Goal: Book appointment/travel/reservation

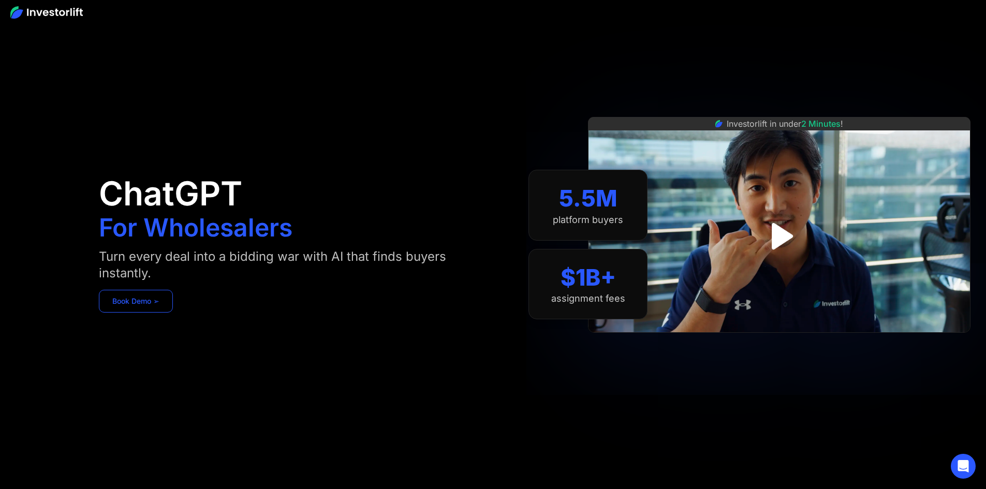
click at [173, 305] on link "Book Demo ➢" at bounding box center [136, 301] width 74 height 23
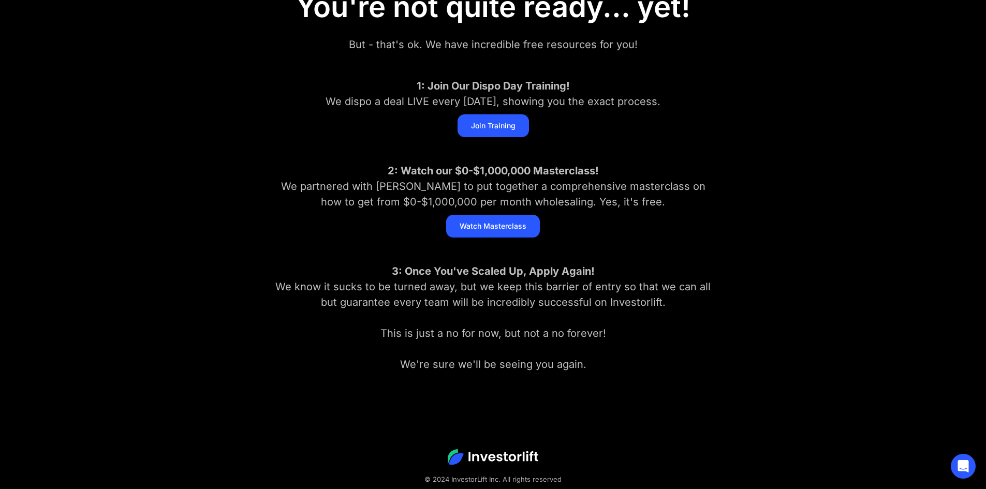
scroll to position [182, 0]
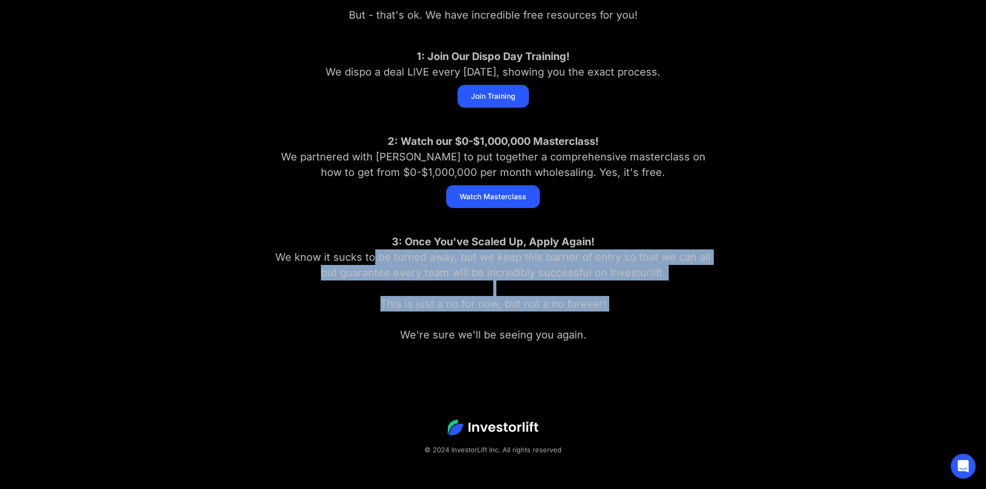
drag, startPoint x: 375, startPoint y: 254, endPoint x: 544, endPoint y: 323, distance: 182.6
click at [544, 323] on div "3: Once You've Scaled Up, Apply Again! We know it sucks to be turned away, but …" at bounding box center [493, 288] width 445 height 109
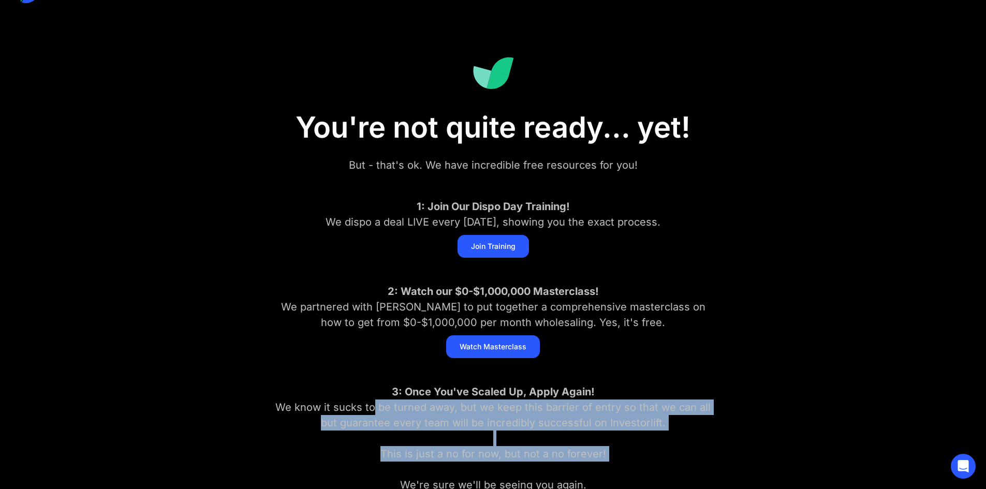
scroll to position [27, 0]
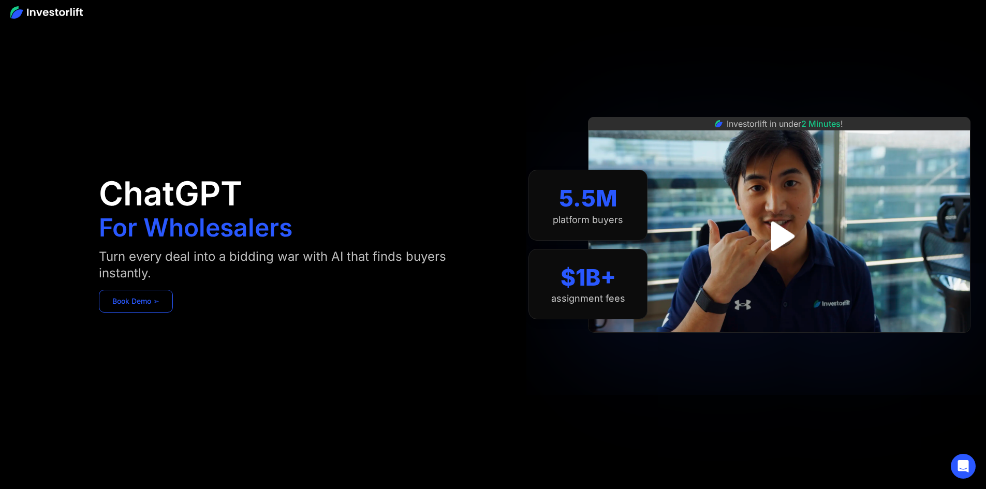
click at [173, 308] on link "Book Demo ➢" at bounding box center [136, 301] width 74 height 23
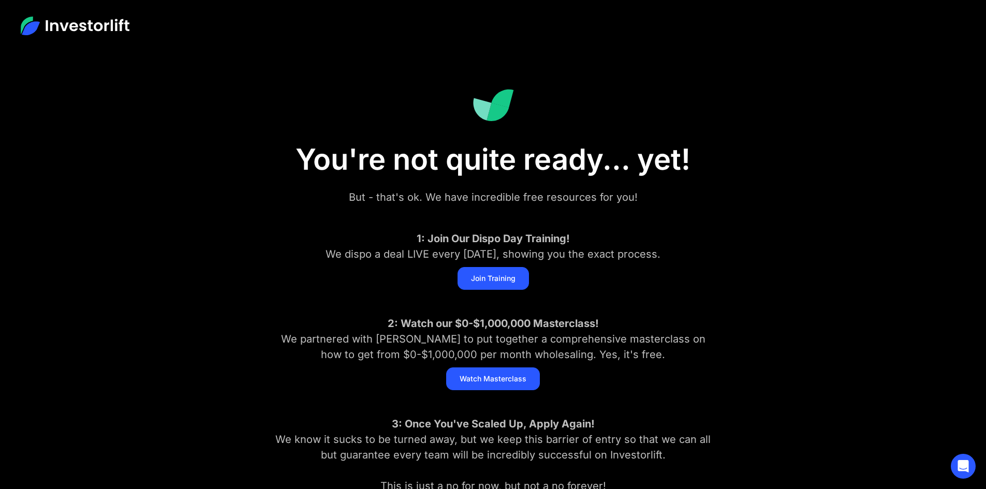
click at [93, 25] on img at bounding box center [75, 26] width 109 height 19
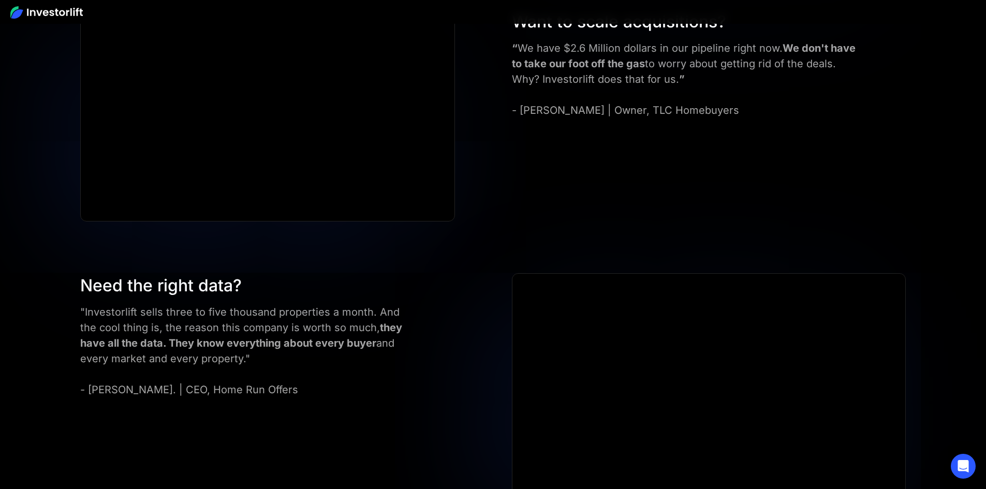
scroll to position [4657, 0]
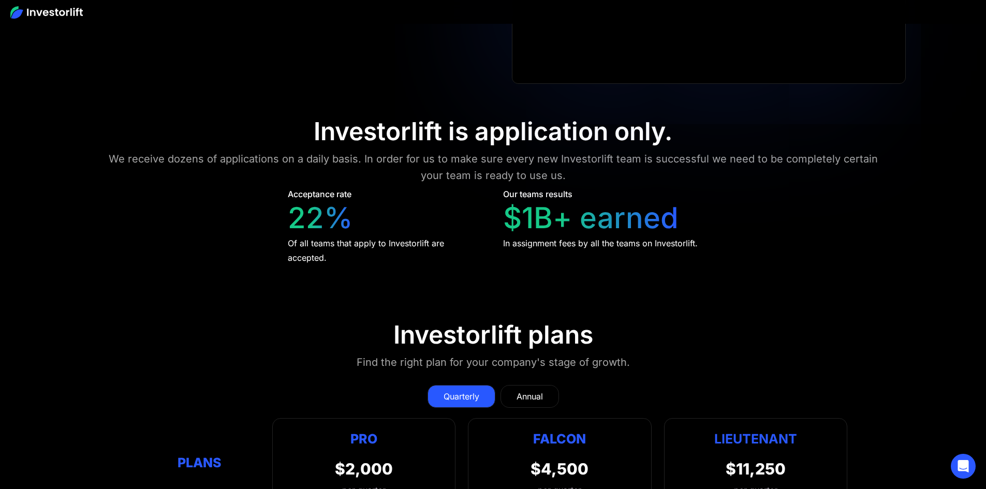
scroll to position [4869, 0]
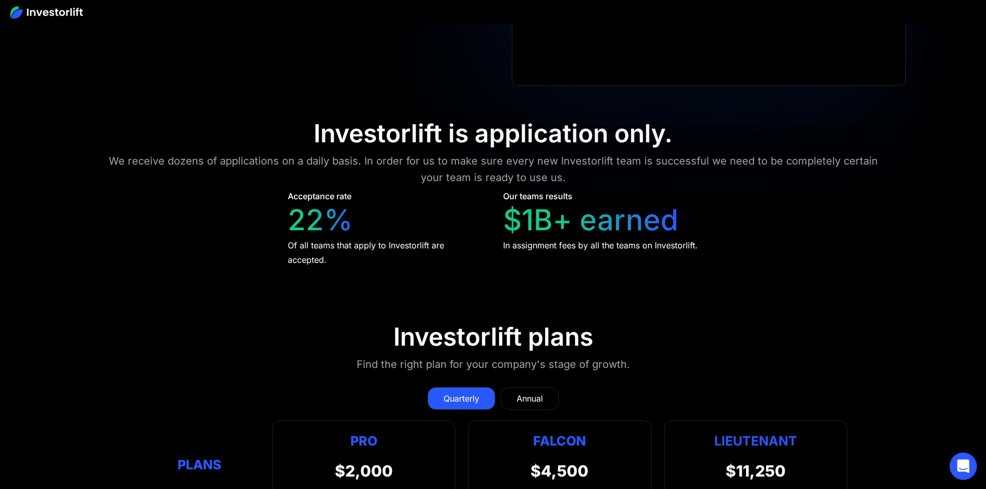
click at [969, 462] on div "Open Intercom Messenger" at bounding box center [963, 466] width 27 height 27
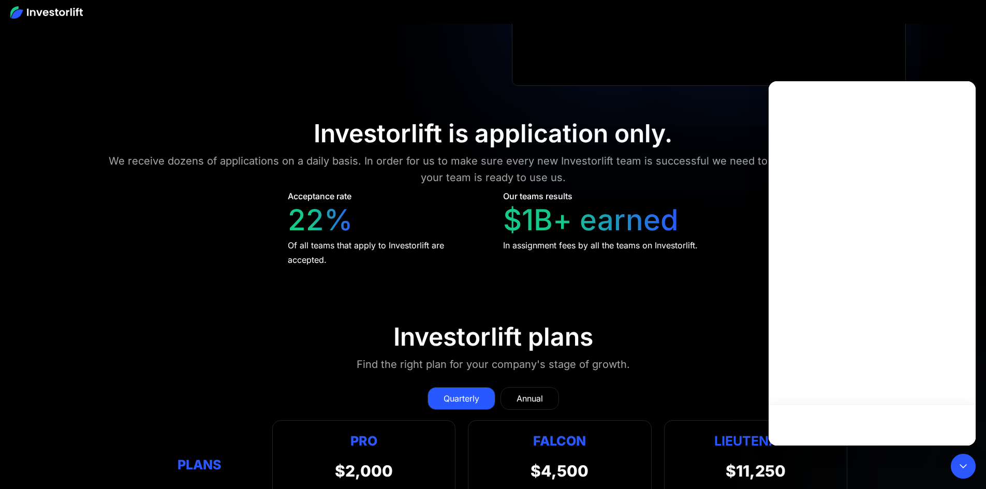
scroll to position [0, 0]
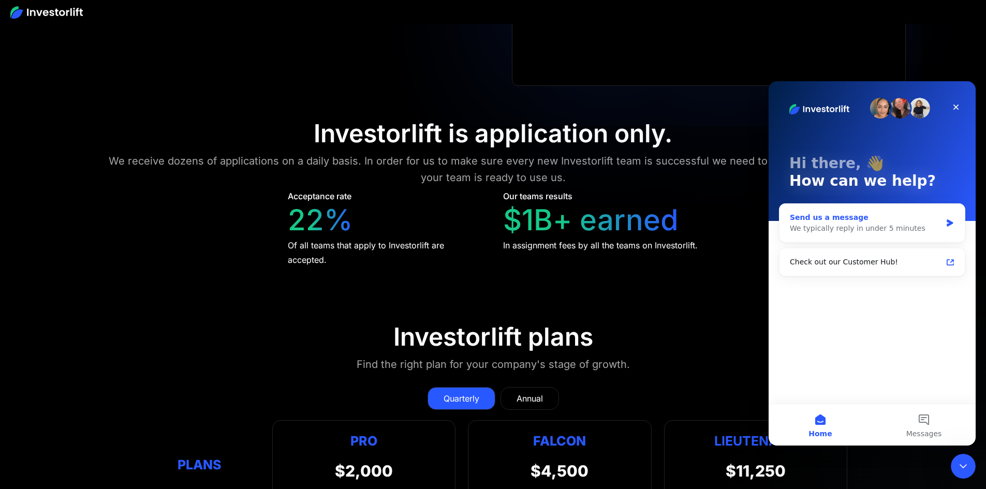
click at [854, 229] on div "We typically reply in under 5 minutes" at bounding box center [866, 228] width 152 height 11
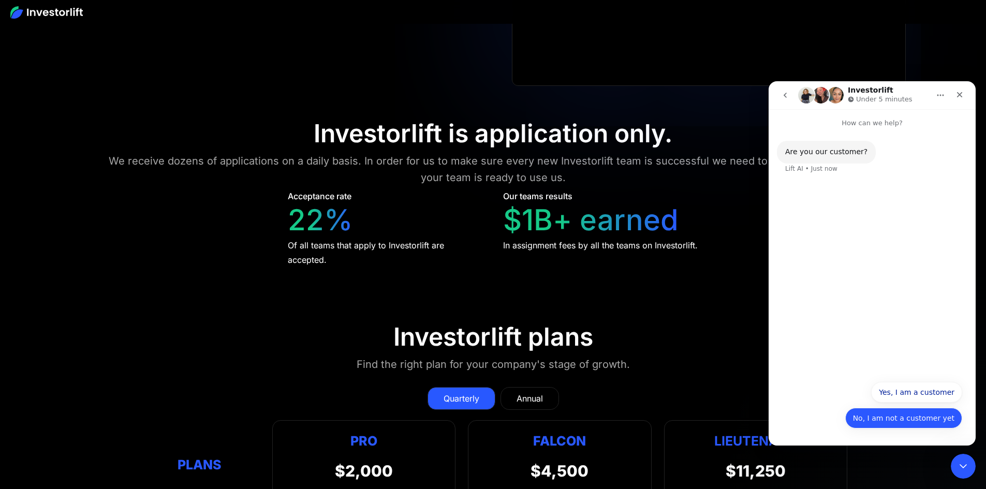
click at [900, 422] on button "No, I am not a customer yet" at bounding box center [903, 418] width 117 height 21
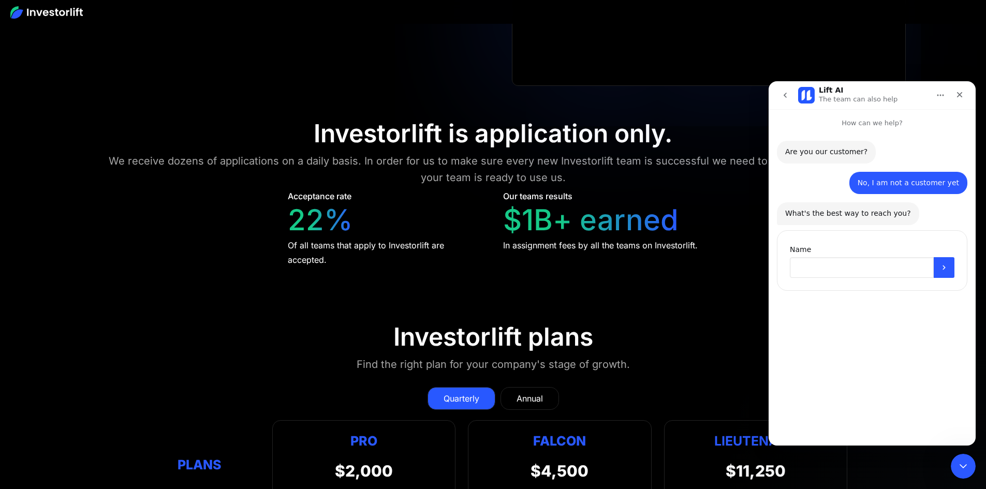
click at [844, 272] on input "Name" at bounding box center [862, 267] width 144 height 21
type input "*"
type input "**********"
click at [942, 337] on icon "Submit" at bounding box center [944, 339] width 8 height 8
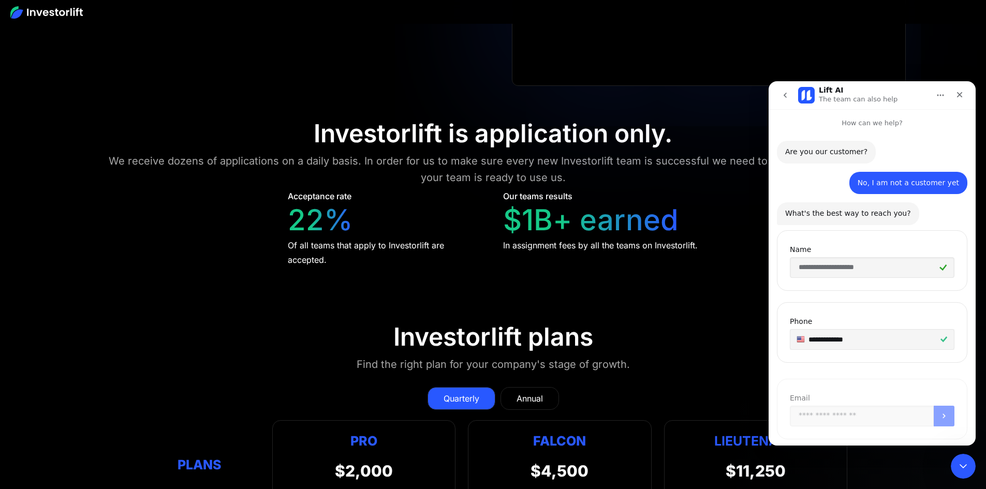
scroll to position [17, 0]
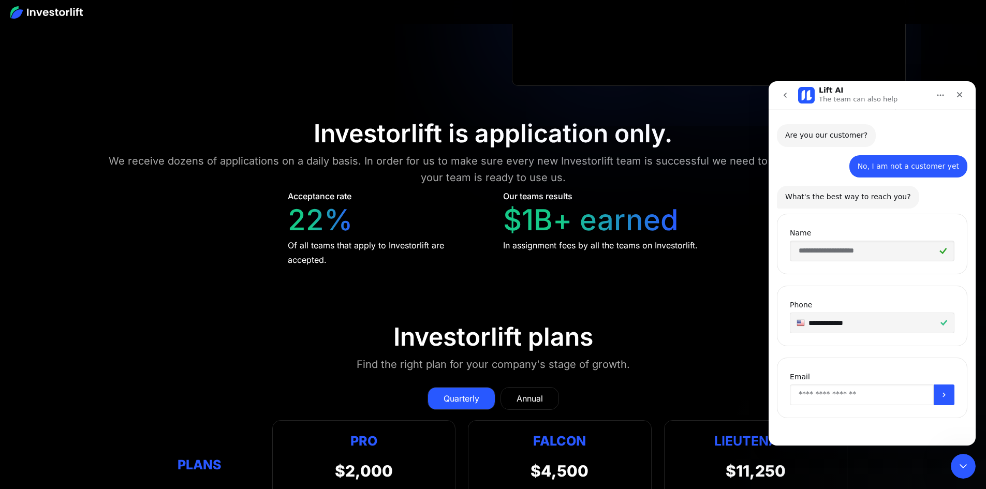
click at [854, 397] on input "Enter your email" at bounding box center [862, 394] width 144 height 21
type input "**********"
click at [939, 401] on button "Submit" at bounding box center [943, 394] width 21 height 21
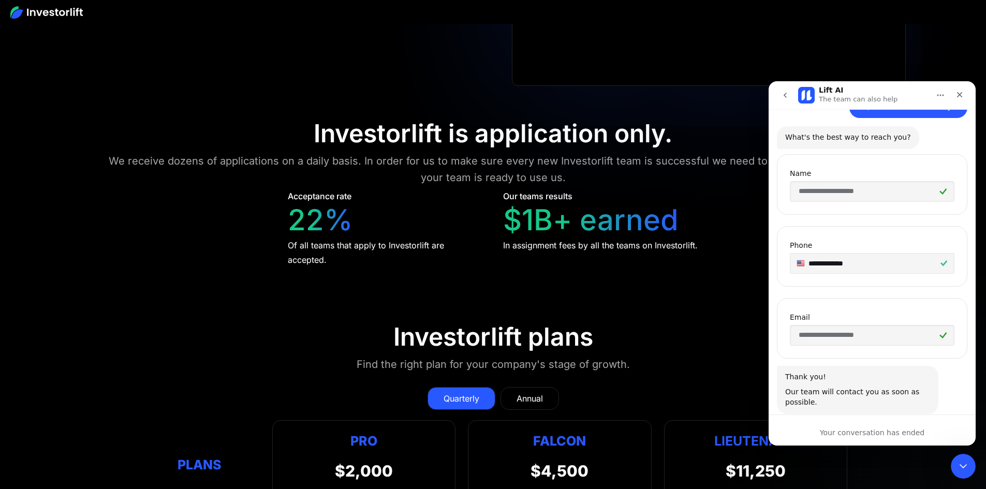
scroll to position [107, 0]
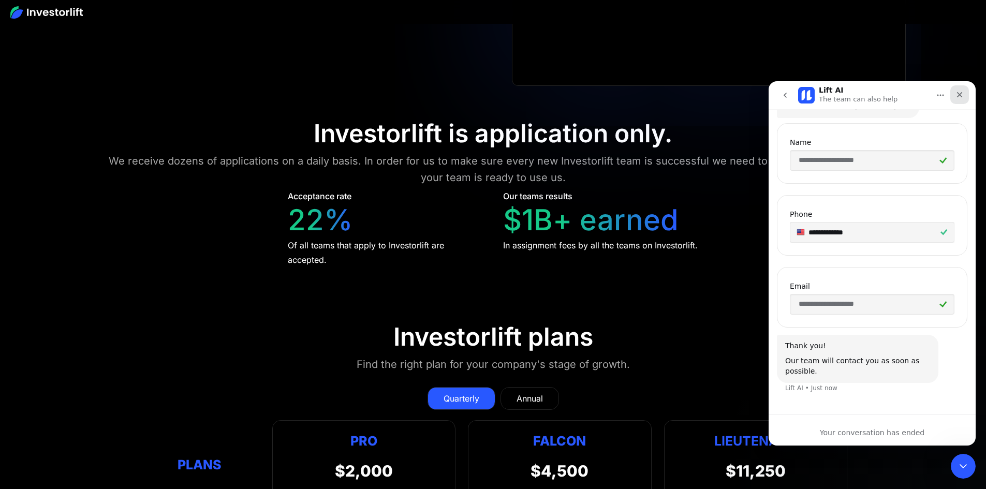
click at [962, 94] on icon "Close" at bounding box center [959, 95] width 8 height 8
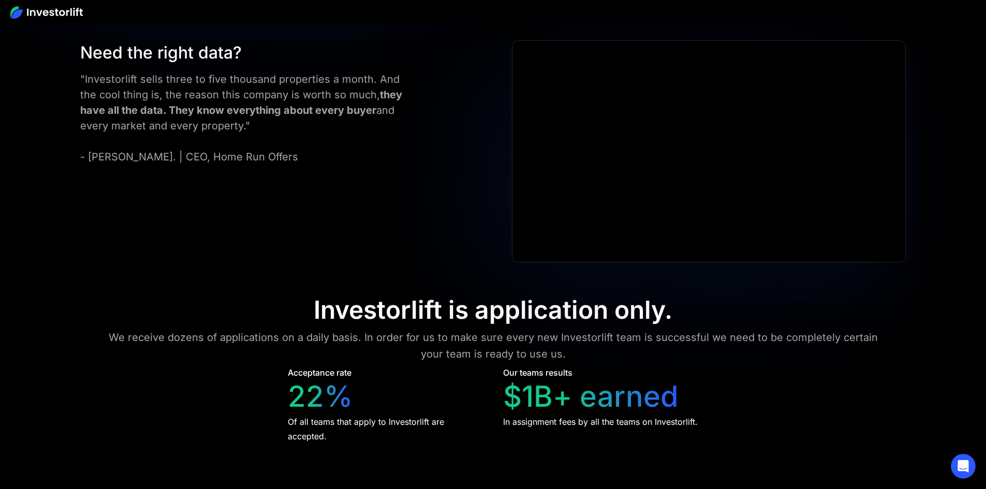
scroll to position [4662, 0]
